Goal: Task Accomplishment & Management: Manage account settings

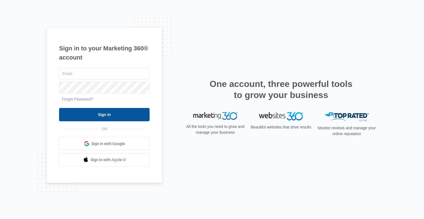
type input "kevin@matrixtargets.com"
click at [103, 114] on input "Sign In" at bounding box center [104, 114] width 91 height 13
